Goal: Book appointment/travel/reservation

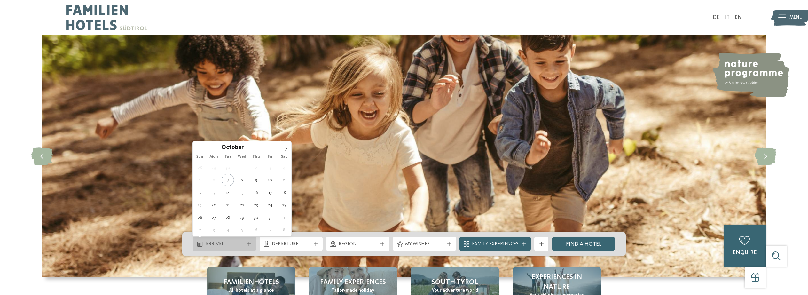
click at [243, 241] on span "Arrival" at bounding box center [224, 244] width 39 height 7
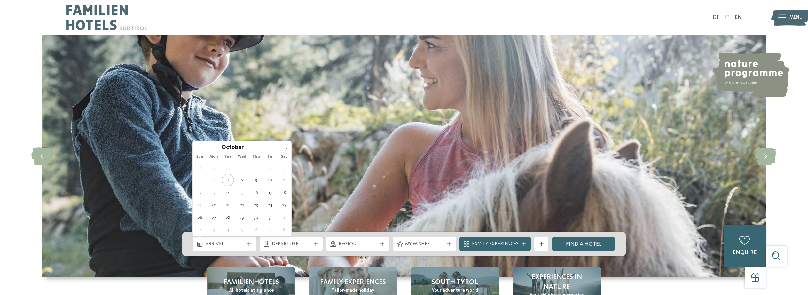
click at [285, 148] on icon at bounding box center [285, 148] width 4 height 4
type input "****"
click at [285, 148] on icon at bounding box center [285, 148] width 4 height 4
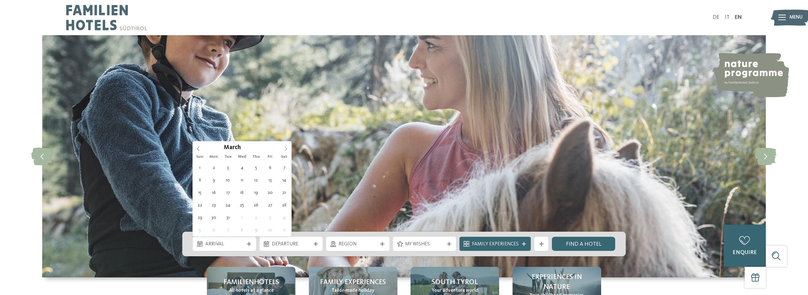
click at [285, 148] on icon at bounding box center [285, 148] width 4 height 4
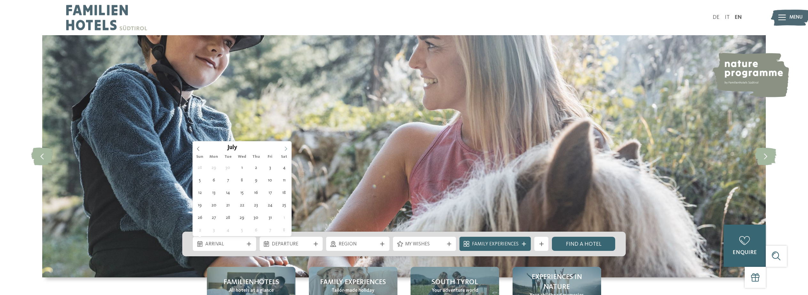
click at [285, 148] on icon at bounding box center [285, 148] width 4 height 4
type div "[DATE]"
type input "****"
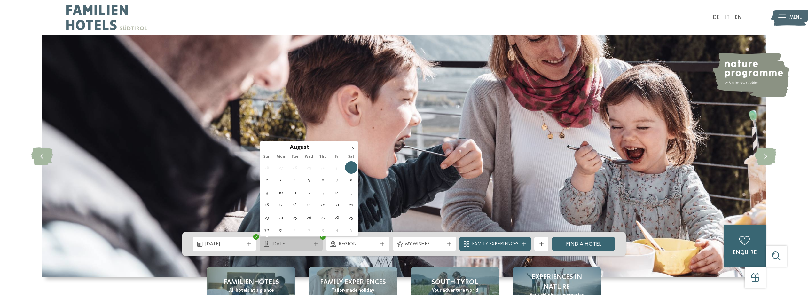
click at [282, 245] on span "[DATE]" at bounding box center [291, 244] width 39 height 7
type div "[DATE]"
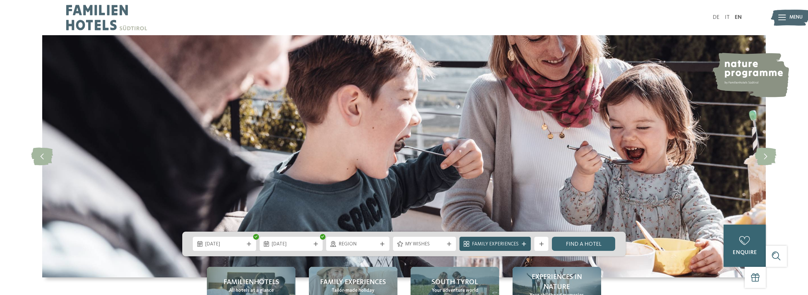
click at [511, 242] on span "Family Experiences" at bounding box center [495, 244] width 47 height 7
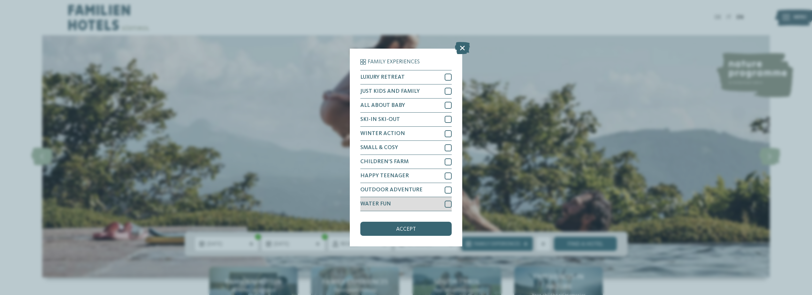
click at [452, 202] on div at bounding box center [448, 203] width 7 height 7
click at [448, 203] on icon at bounding box center [448, 204] width 4 height 4
click at [447, 204] on div at bounding box center [448, 203] width 7 height 7
click at [425, 228] on div "accept" at bounding box center [406, 228] width 91 height 14
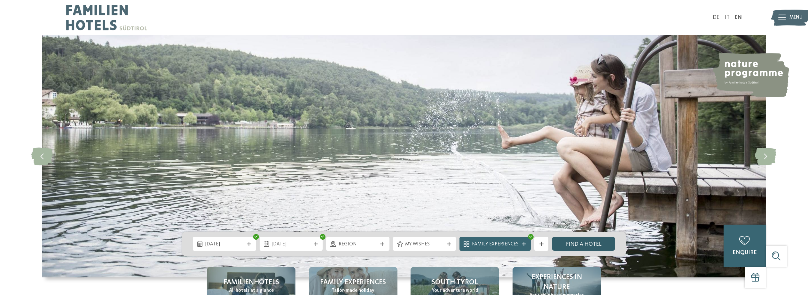
click at [585, 242] on link "Find a hotel" at bounding box center [583, 244] width 63 height 14
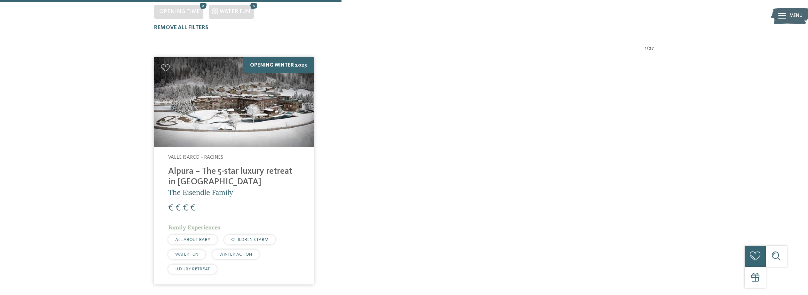
scroll to position [249, 0]
